Goal: Navigation & Orientation: Find specific page/section

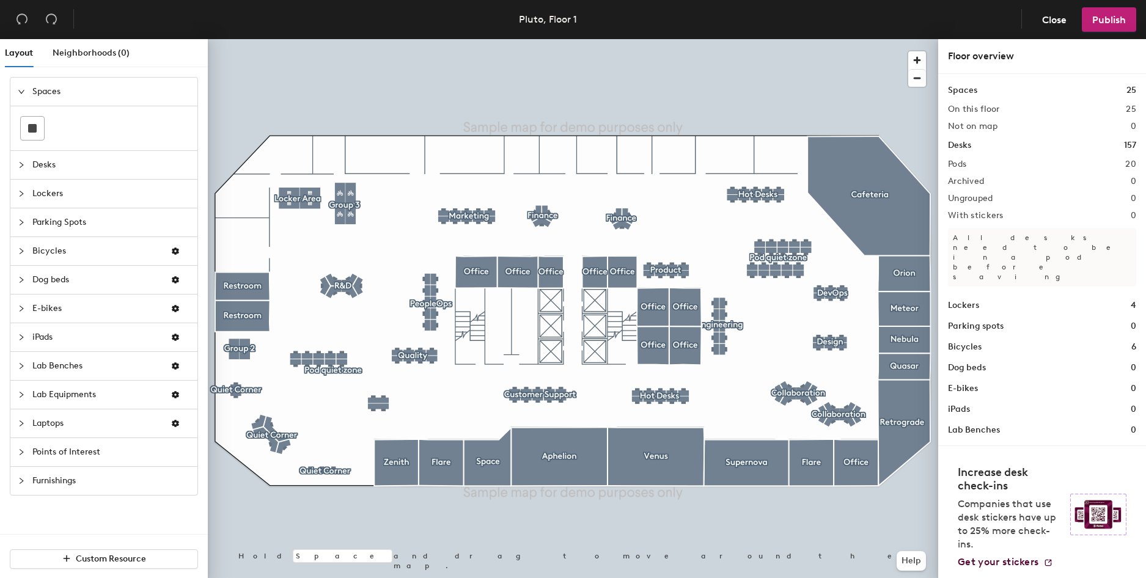
click at [549, 16] on div "Pluto, Floor 1" at bounding box center [548, 19] width 58 height 15
click at [567, 20] on div "Pluto, Floor 1" at bounding box center [548, 19] width 58 height 15
click at [101, 52] on span "Neighborhoods (0)" at bounding box center [91, 53] width 77 height 10
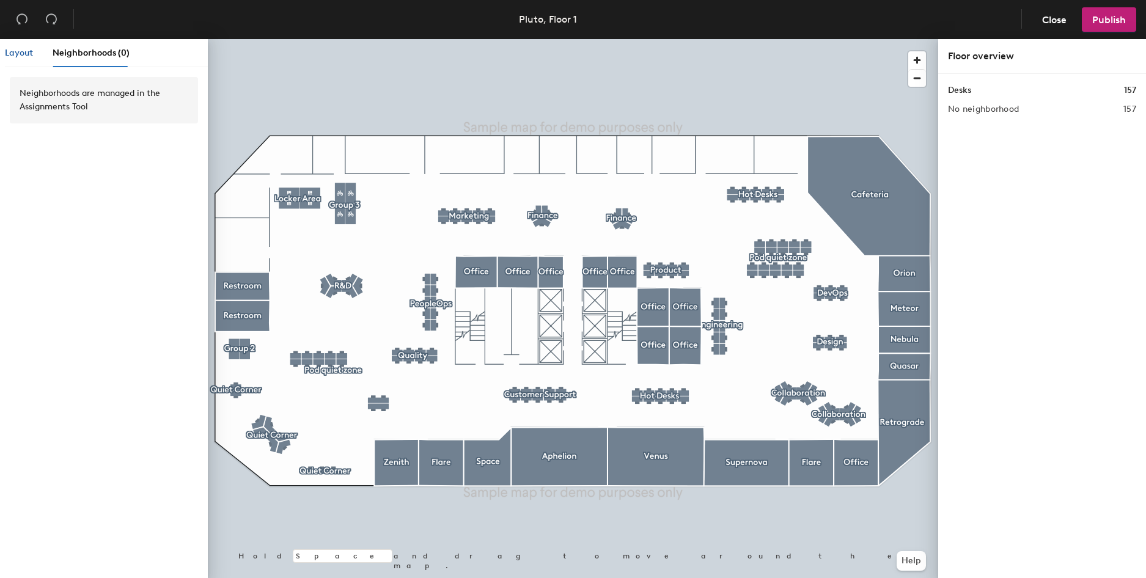
click at [28, 54] on span "Layout" at bounding box center [19, 53] width 28 height 10
